Goal: Task Accomplishment & Management: Complete application form

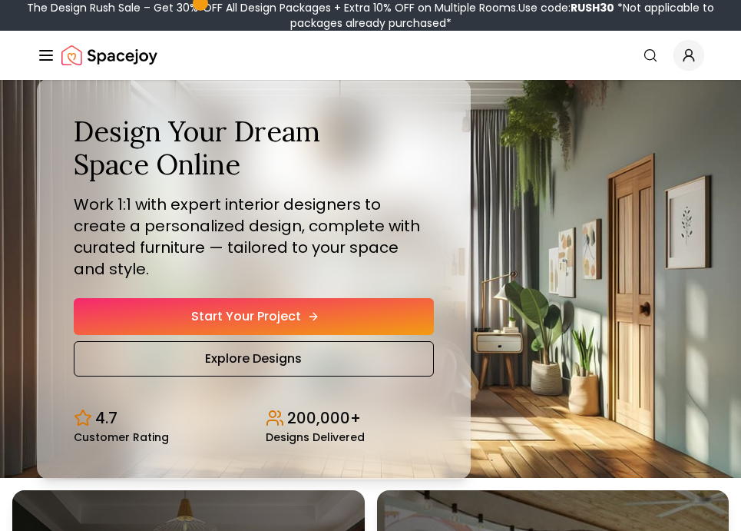
click at [218, 298] on link "Start Your Project" at bounding box center [254, 316] width 360 height 37
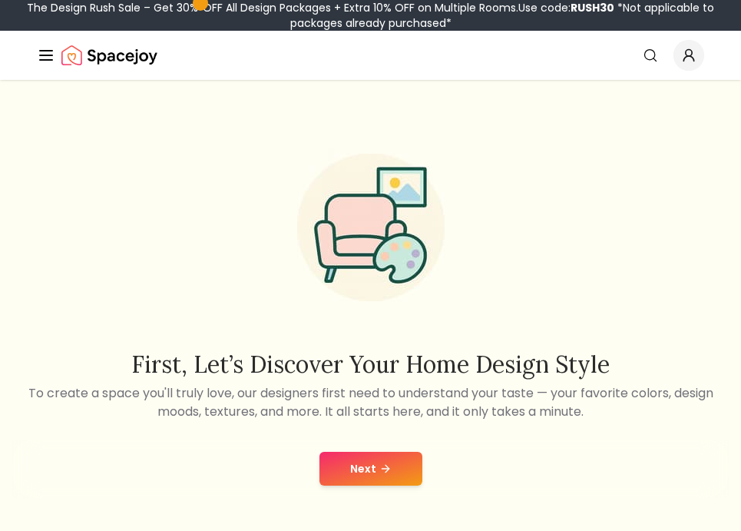
click at [385, 476] on button "Next" at bounding box center [370, 469] width 103 height 34
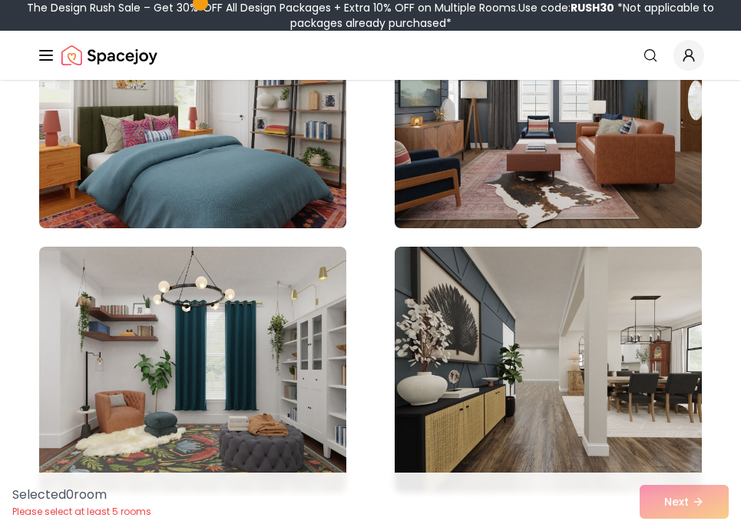
scroll to position [2414, 0]
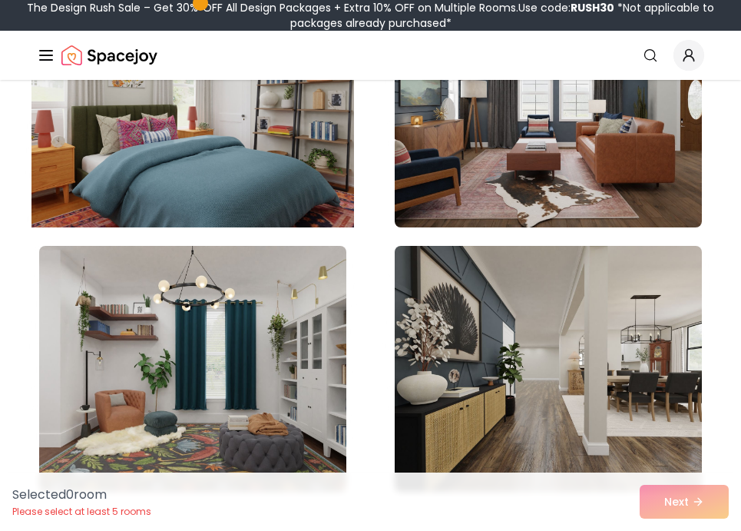
click at [237, 124] on img at bounding box center [192, 104] width 323 height 258
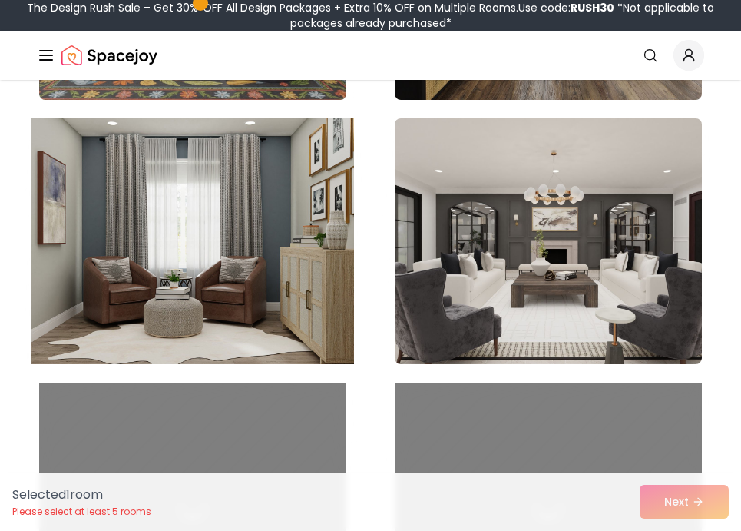
scroll to position [2867, 0]
